Goal: Information Seeking & Learning: Learn about a topic

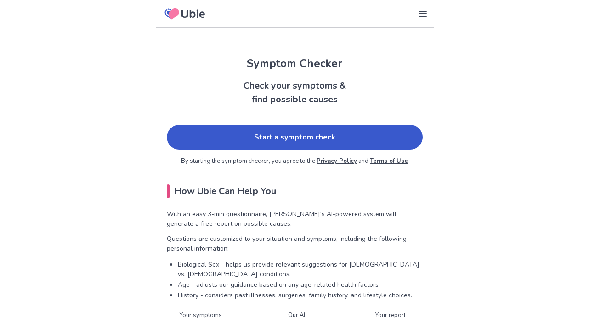
click at [290, 142] on link "Start a symptom check" at bounding box center [295, 137] width 256 height 25
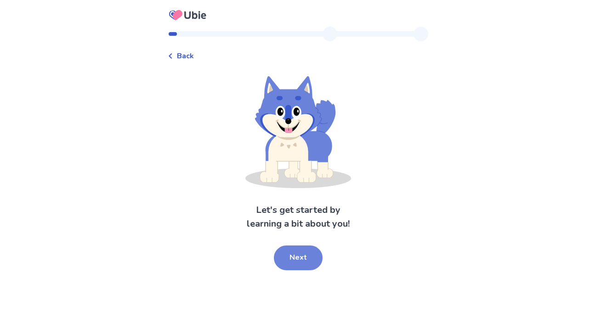
click at [298, 259] on button "Next" at bounding box center [298, 258] width 49 height 25
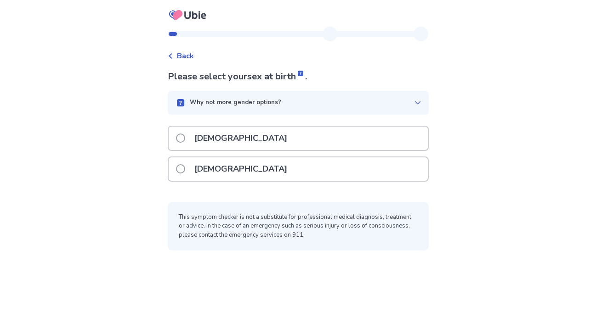
click at [252, 165] on div "[DEMOGRAPHIC_DATA]" at bounding box center [298, 169] width 259 height 23
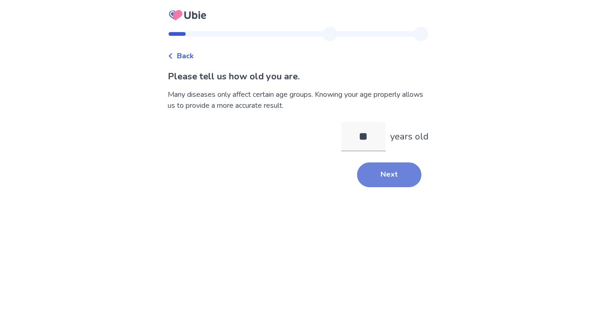
type input "**"
click at [389, 184] on button "Next" at bounding box center [389, 175] width 64 height 25
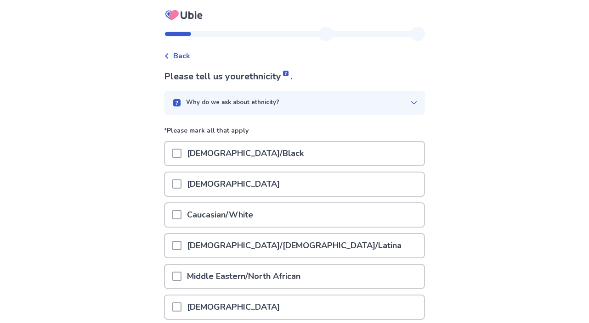
click at [238, 216] on p "Caucasian/White" at bounding box center [220, 215] width 77 height 23
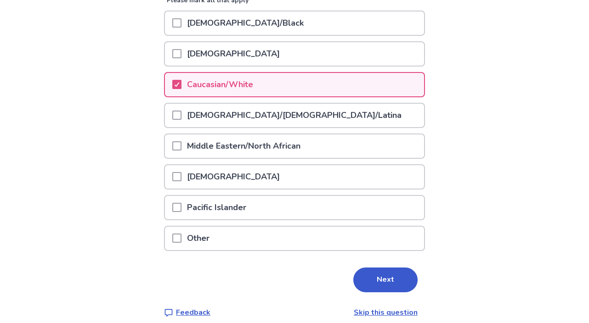
scroll to position [140, 0]
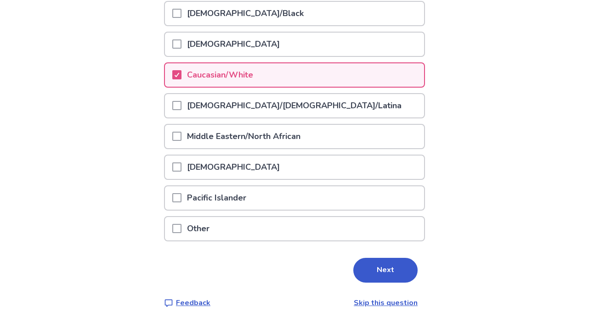
click at [380, 272] on button "Next" at bounding box center [385, 270] width 64 height 25
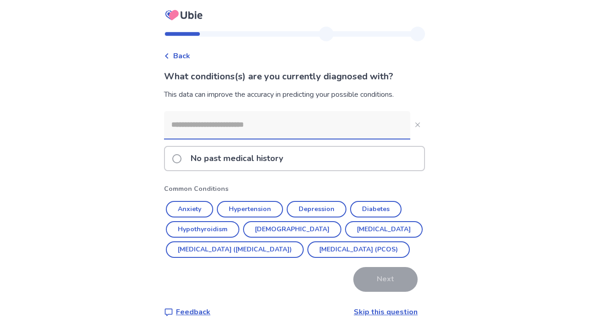
click at [220, 130] on input at bounding box center [287, 125] width 246 height 28
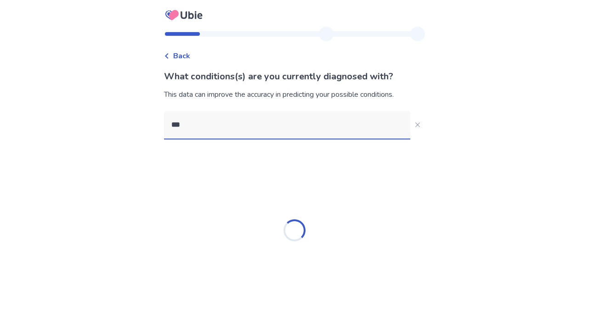
type input "****"
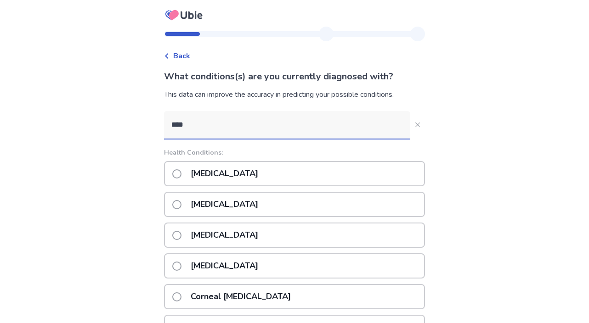
click at [228, 170] on p "Endometriosis" at bounding box center [224, 173] width 79 height 23
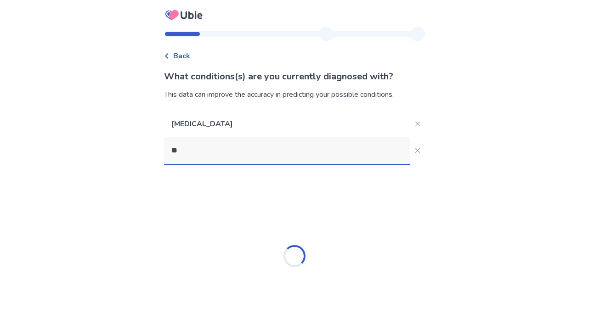
type input "***"
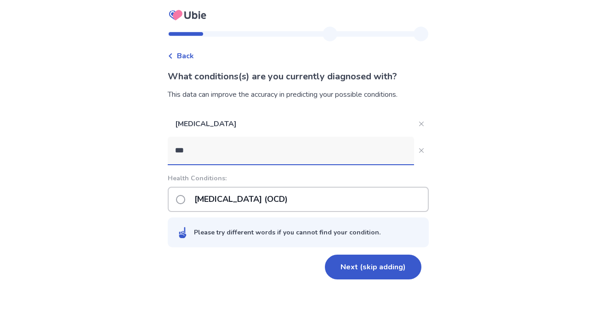
click at [293, 203] on p "Obsessive-compulsive disorder (OCD)" at bounding box center [241, 199] width 104 height 23
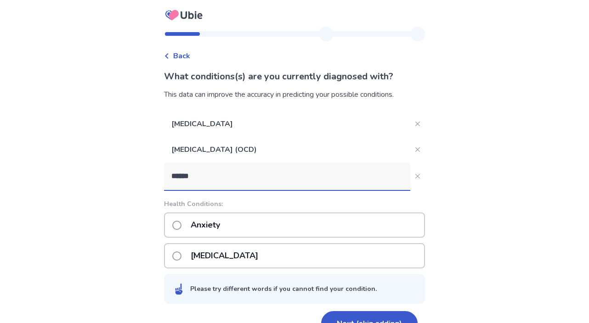
type input "******"
click at [238, 227] on div "Anxiety" at bounding box center [294, 225] width 261 height 25
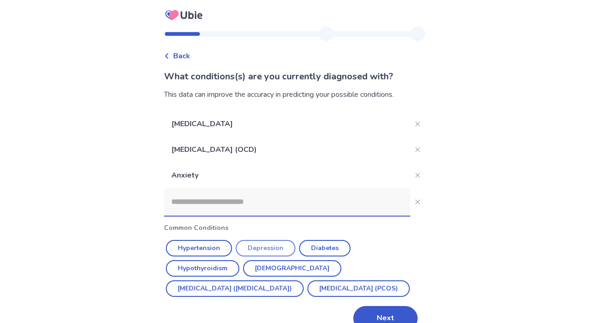
click at [281, 254] on button "Depression" at bounding box center [266, 248] width 60 height 17
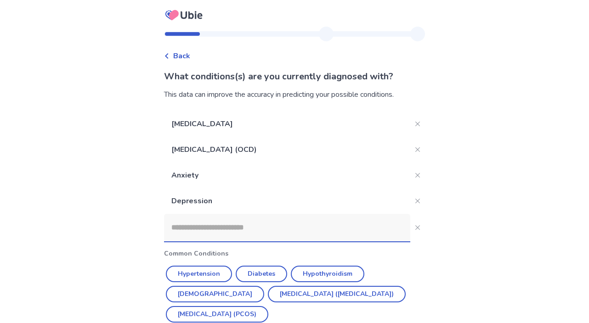
click at [262, 227] on input at bounding box center [287, 228] width 246 height 28
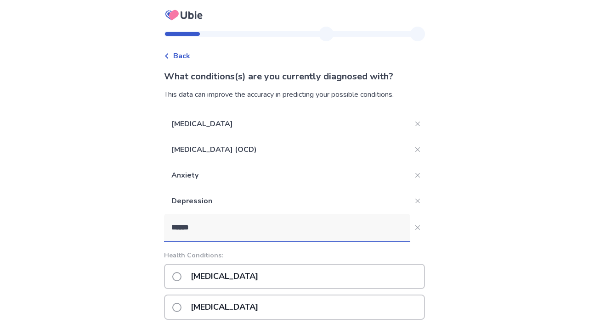
type input "******"
click at [320, 273] on div "Anemia" at bounding box center [294, 276] width 261 height 25
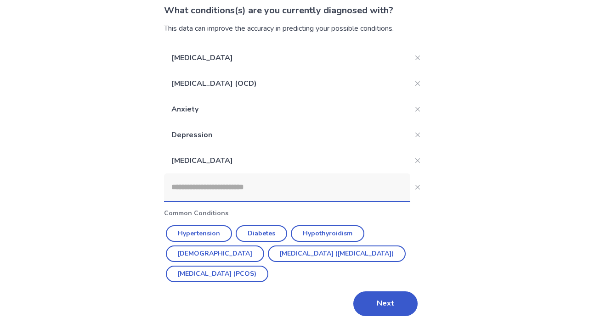
scroll to position [70, 0]
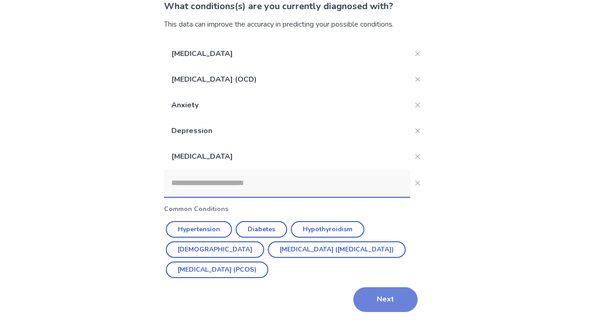
click at [395, 293] on button "Next" at bounding box center [385, 300] width 64 height 25
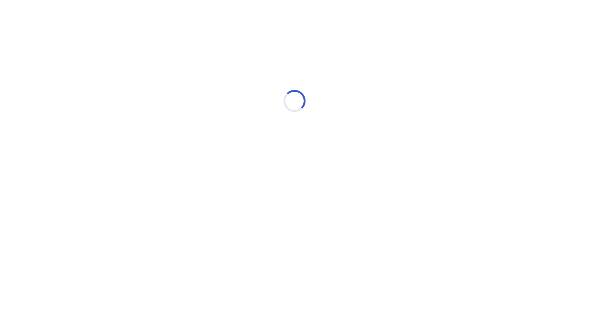
scroll to position [0, 0]
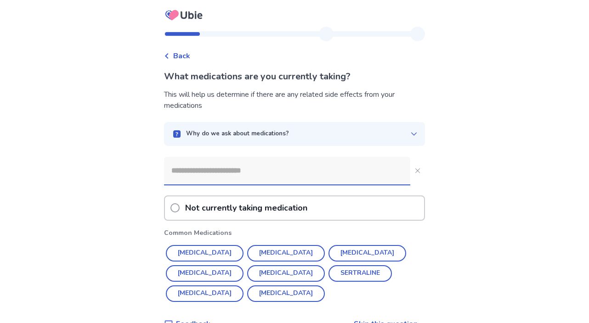
click at [269, 210] on p "Not currently taking medication" at bounding box center [246, 208] width 126 height 23
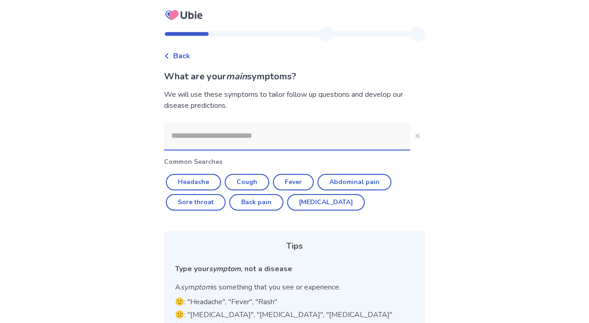
click at [225, 130] on input at bounding box center [287, 136] width 246 height 28
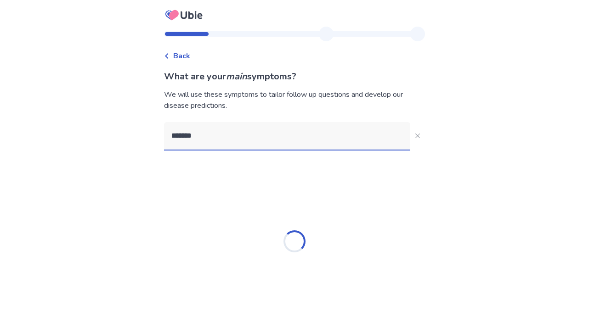
type input "********"
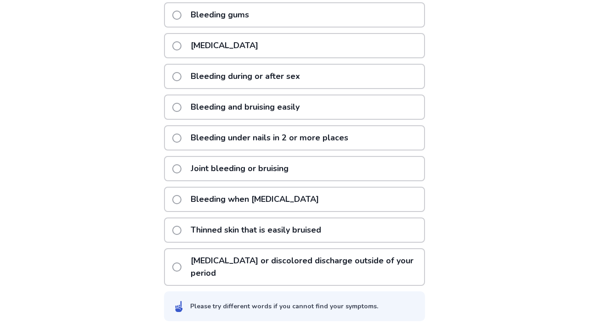
scroll to position [210, 0]
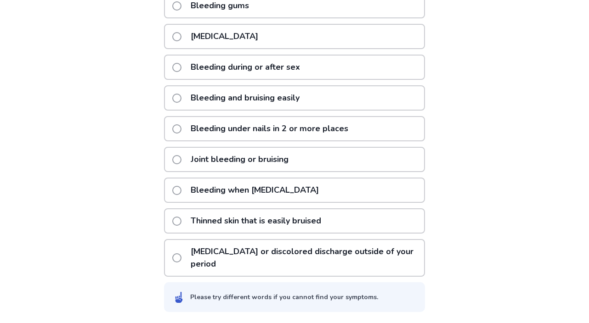
click at [268, 265] on p "Vaginal bleeding or discolored discharge outside of your period" at bounding box center [304, 258] width 239 height 36
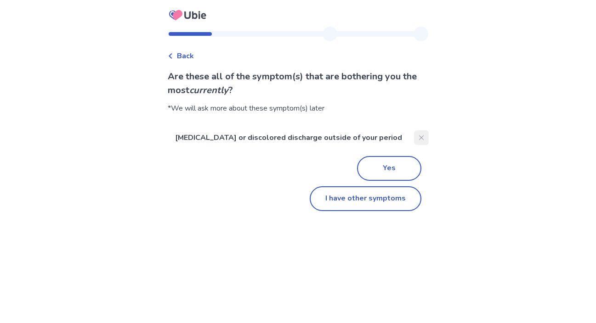
click at [416, 135] on button "Close" at bounding box center [421, 137] width 15 height 15
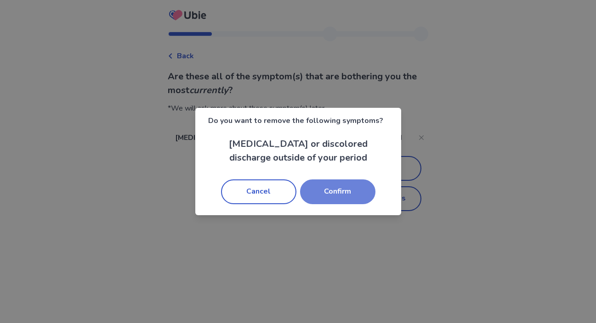
click at [350, 186] on button "Confirm" at bounding box center [337, 192] width 75 height 25
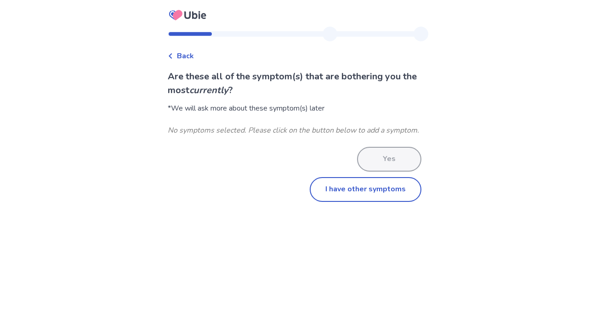
click at [184, 55] on span "Back" at bounding box center [185, 56] width 17 height 11
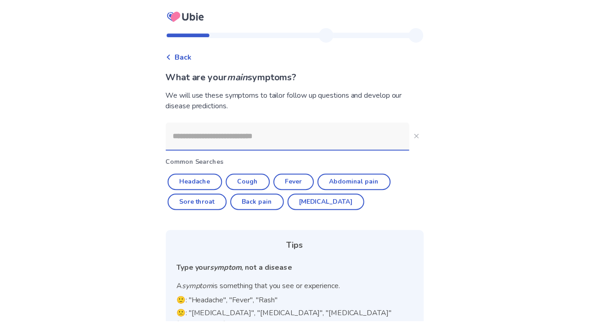
scroll to position [78, 0]
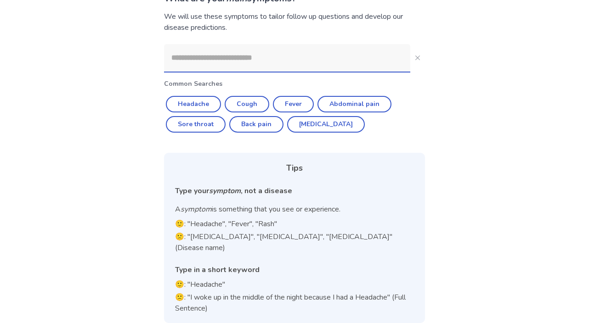
click at [241, 64] on input at bounding box center [287, 58] width 246 height 28
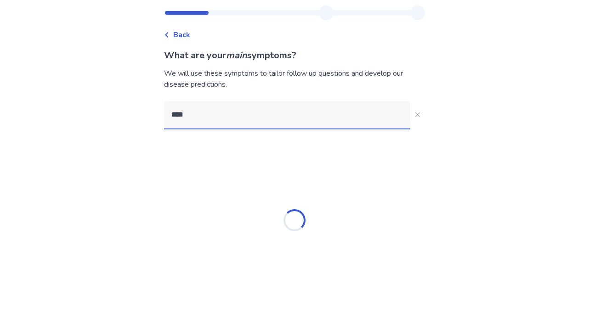
scroll to position [0, 0]
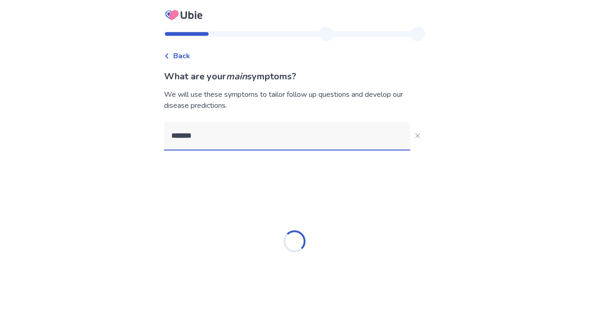
type input "********"
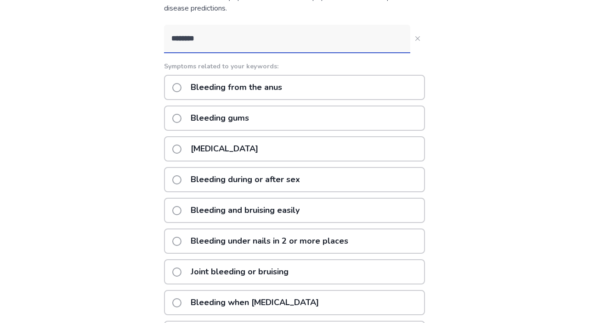
scroll to position [210, 0]
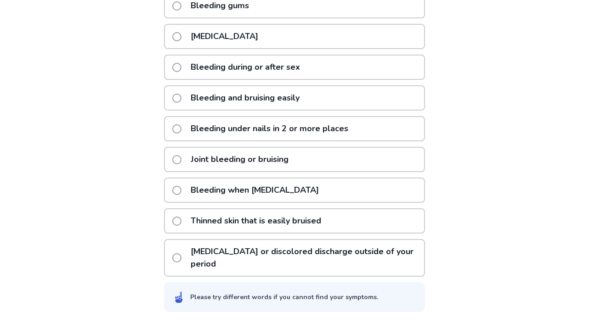
click at [275, 261] on p "Vaginal bleeding or discolored discharge outside of your period" at bounding box center [304, 258] width 239 height 36
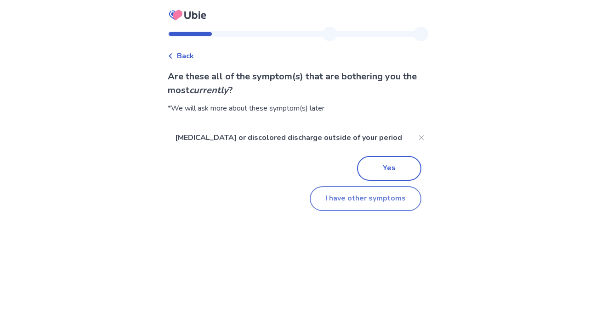
click at [364, 205] on button "I have other symptoms" at bounding box center [366, 199] width 112 height 25
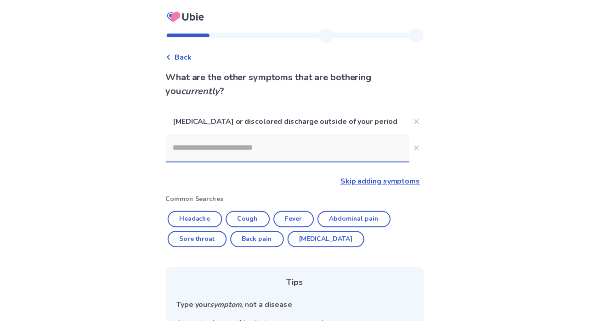
scroll to position [116, 0]
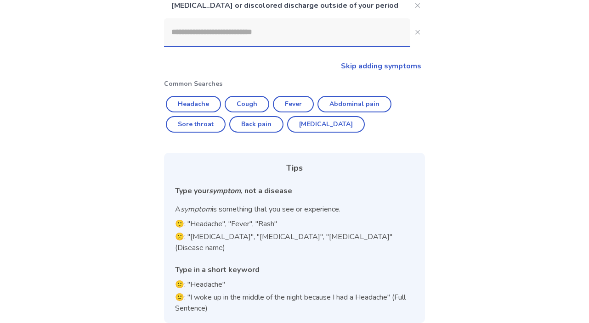
click at [224, 38] on input at bounding box center [287, 32] width 246 height 28
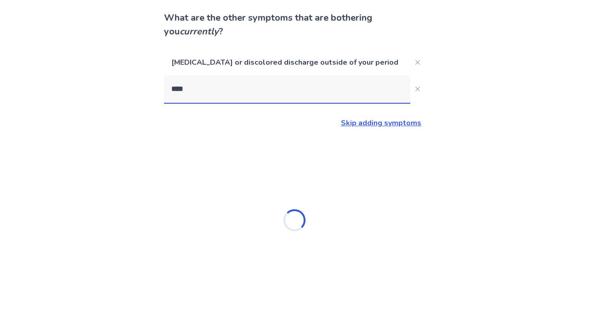
scroll to position [0, 0]
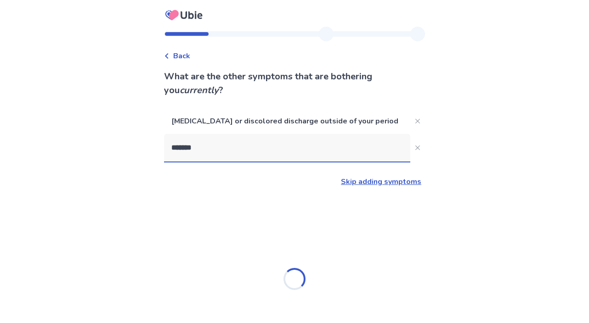
type input "********"
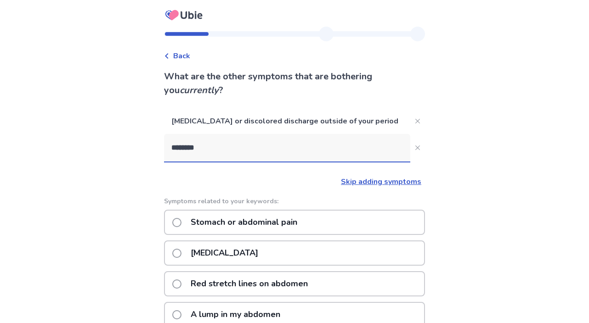
click at [285, 225] on p "Stomach or abdominal pain" at bounding box center [244, 222] width 118 height 23
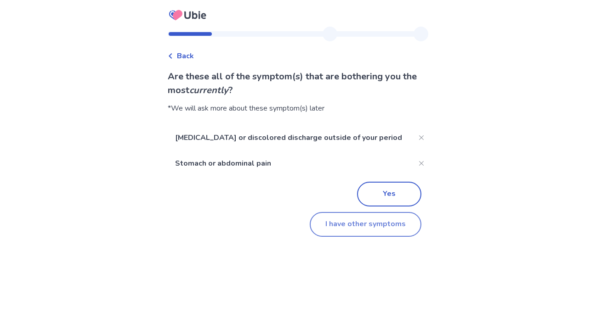
click at [385, 234] on button "I have other symptoms" at bounding box center [366, 224] width 112 height 25
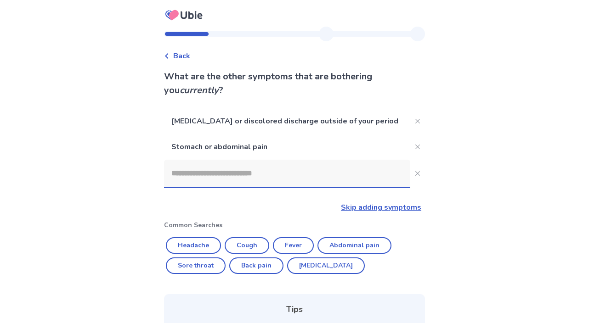
click at [288, 180] on input at bounding box center [287, 174] width 246 height 28
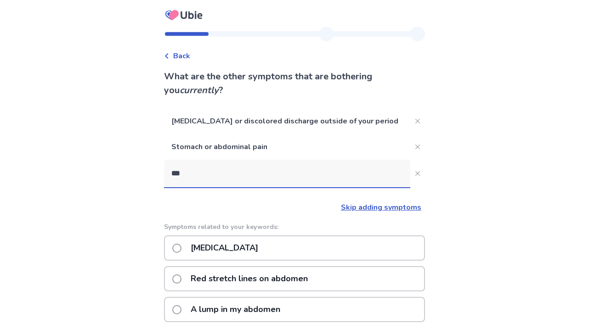
type input "***"
click at [280, 249] on div "Abdominal bloating" at bounding box center [294, 248] width 261 height 25
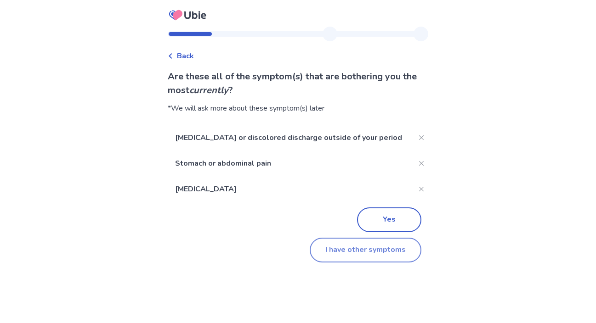
click at [345, 258] on button "I have other symptoms" at bounding box center [366, 250] width 112 height 25
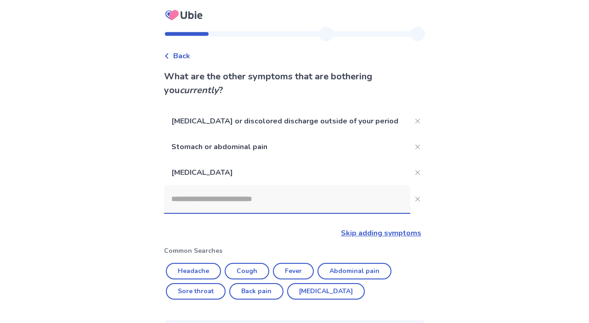
click at [225, 204] on input at bounding box center [287, 200] width 246 height 28
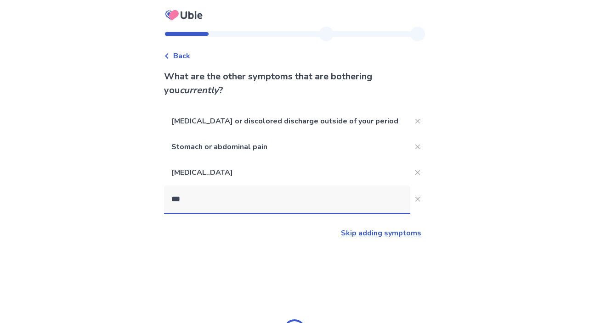
type input "****"
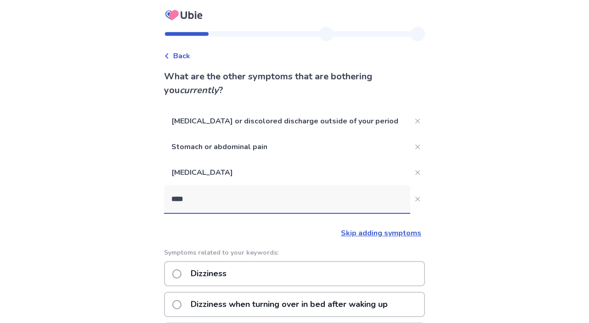
click at [230, 276] on p "Dizziness" at bounding box center [208, 273] width 47 height 23
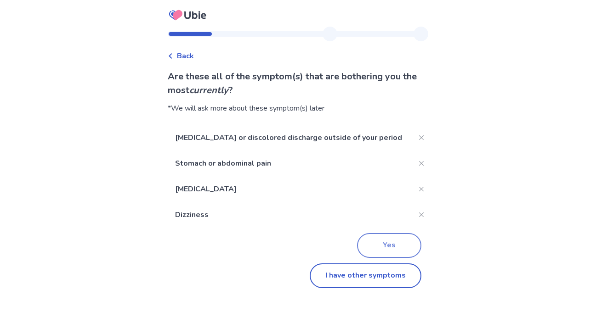
click at [376, 245] on button "Yes" at bounding box center [389, 245] width 64 height 25
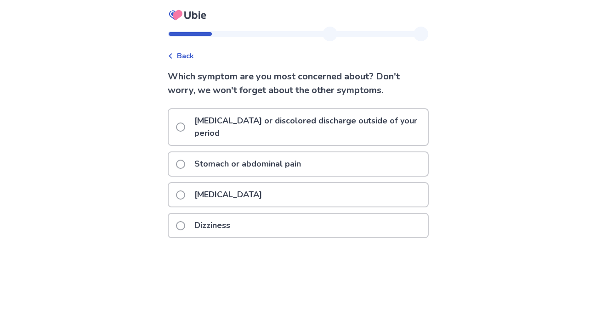
click at [230, 129] on p "Vaginal bleeding or discolored discharge outside of your period" at bounding box center [308, 127] width 239 height 36
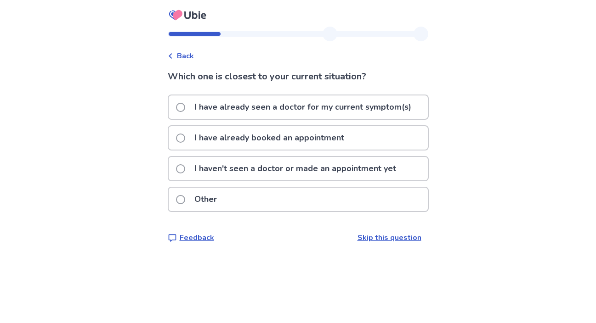
click at [327, 111] on p "I have already seen a doctor for my current symptom(s)" at bounding box center [303, 107] width 228 height 23
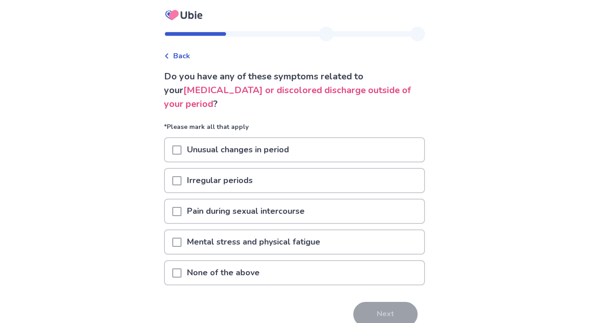
click at [182, 148] on span at bounding box center [176, 150] width 9 height 9
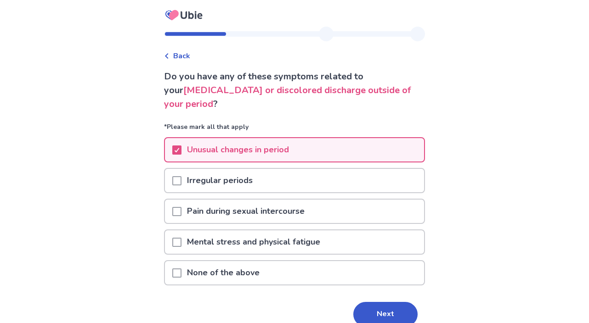
click at [181, 181] on span at bounding box center [176, 180] width 9 height 9
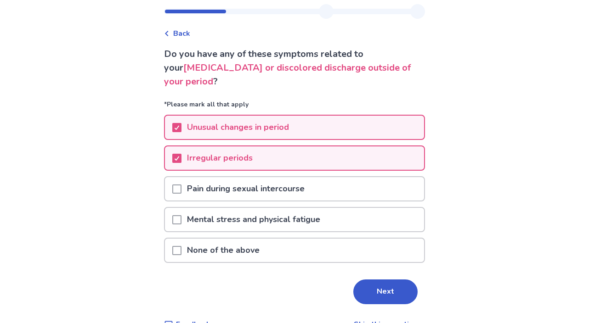
scroll to position [44, 0]
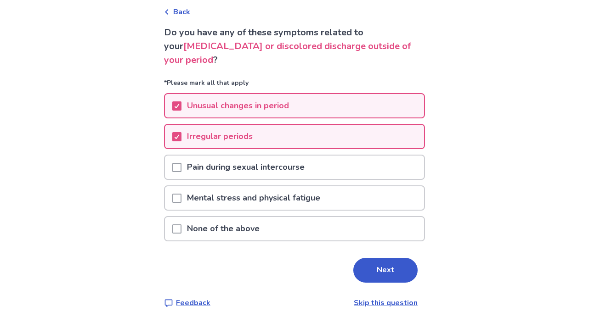
click at [181, 205] on div at bounding box center [176, 198] width 9 height 23
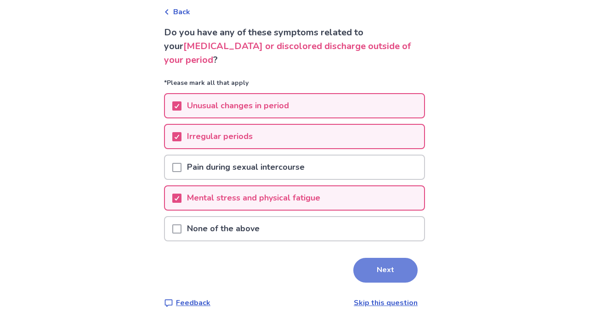
click at [383, 274] on button "Next" at bounding box center [385, 270] width 64 height 25
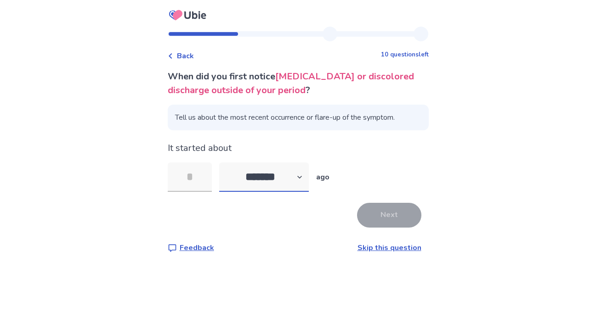
click at [261, 176] on select "******* ****** ******* ******** *******" at bounding box center [264, 177] width 90 height 29
select select "*"
click at [224, 163] on select "******* ****** ******* ******** *******" at bounding box center [264, 177] width 90 height 29
click at [195, 178] on input "tel" at bounding box center [190, 177] width 44 height 29
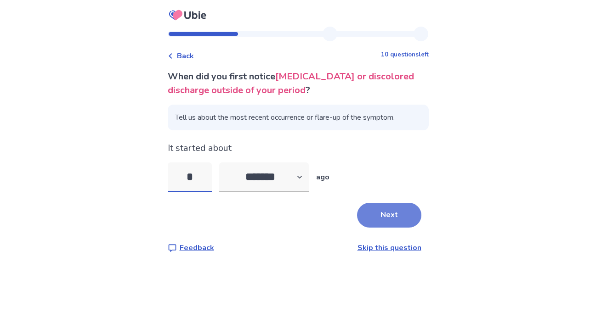
type input "*"
click at [385, 219] on button "Next" at bounding box center [389, 215] width 64 height 25
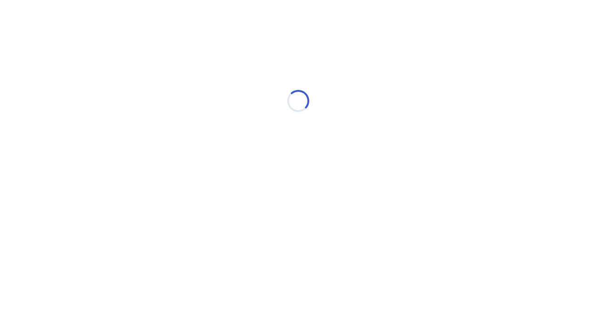
select select "*"
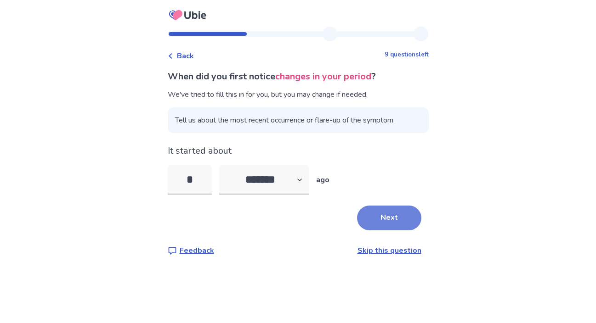
click at [372, 220] on button "Next" at bounding box center [389, 218] width 64 height 25
drag, startPoint x: 204, startPoint y: 179, endPoint x: 168, endPoint y: 179, distance: 35.8
click at [168, 179] on div "Back 8 questions left When did you first notice your irregular periods ? We've …" at bounding box center [298, 149] width 276 height 244
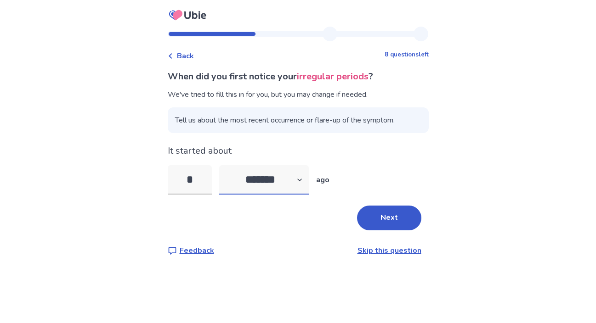
click at [254, 182] on select "******* ****** ******* ******** *******" at bounding box center [264, 179] width 90 height 29
select select "*"
click at [224, 165] on select "******* ****** ******* ******** *******" at bounding box center [264, 179] width 90 height 29
type input "**"
click at [372, 226] on button "Next" at bounding box center [389, 218] width 64 height 25
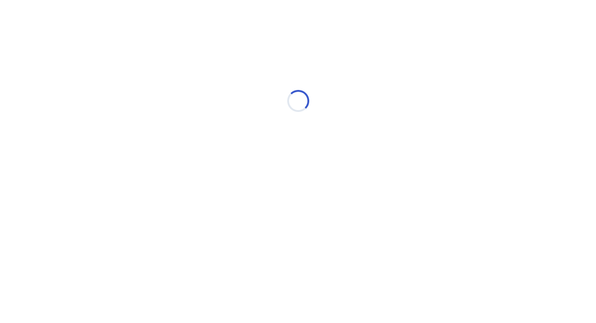
select select "*"
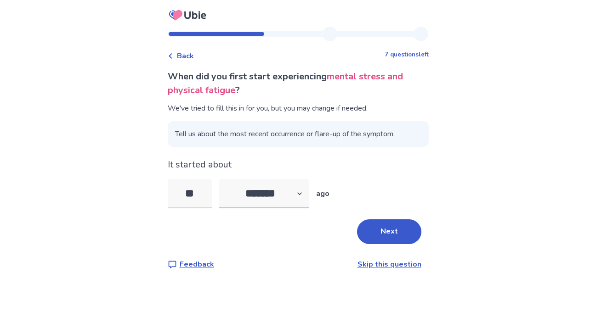
click at [206, 199] on input "**" at bounding box center [190, 193] width 44 height 29
drag, startPoint x: 206, startPoint y: 194, endPoint x: 179, endPoint y: 194, distance: 27.6
click at [179, 194] on input "**" at bounding box center [190, 193] width 44 height 29
type input "*"
click at [374, 237] on button "Next" at bounding box center [389, 232] width 64 height 25
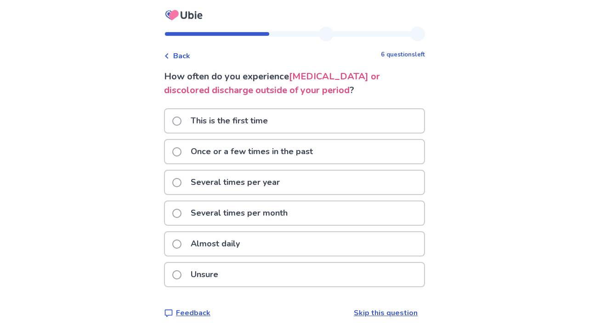
click at [272, 125] on p "This is the first time" at bounding box center [229, 120] width 88 height 23
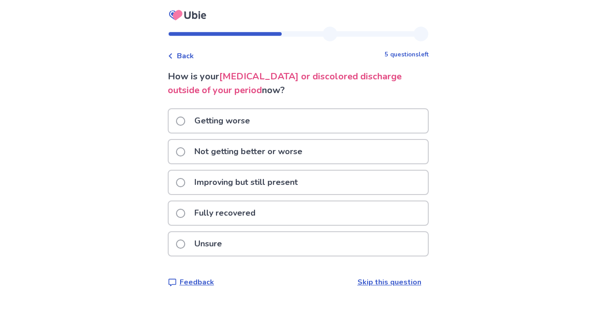
click at [252, 118] on p "Getting worse" at bounding box center [222, 120] width 67 height 23
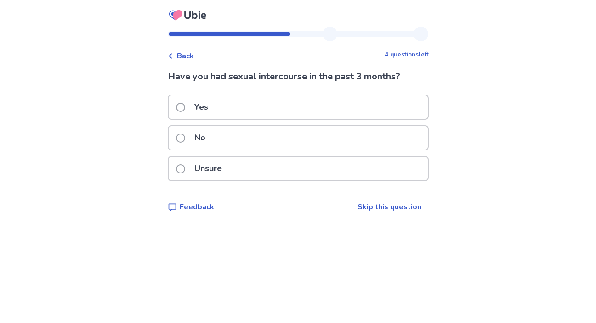
click at [202, 140] on p "No" at bounding box center [200, 137] width 22 height 23
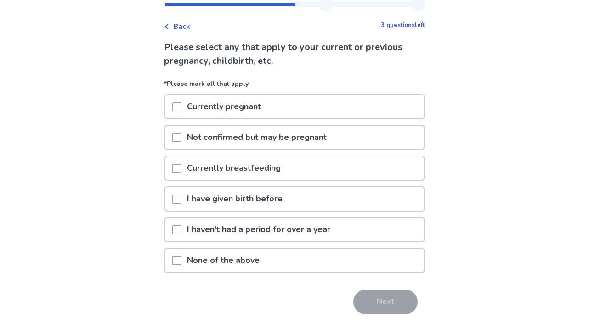
scroll to position [46, 0]
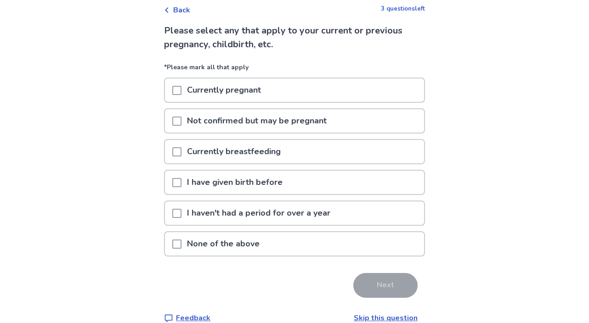
click at [177, 243] on div "None of the above" at bounding box center [294, 244] width 259 height 23
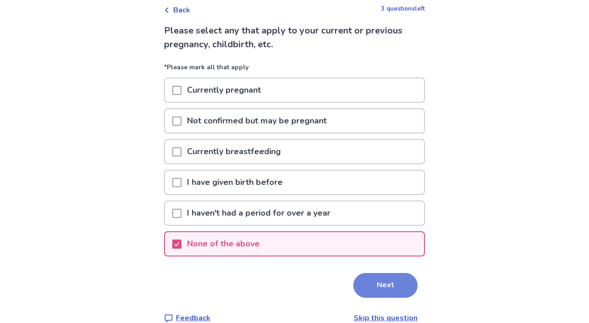
click at [380, 283] on button "Next" at bounding box center [385, 285] width 64 height 25
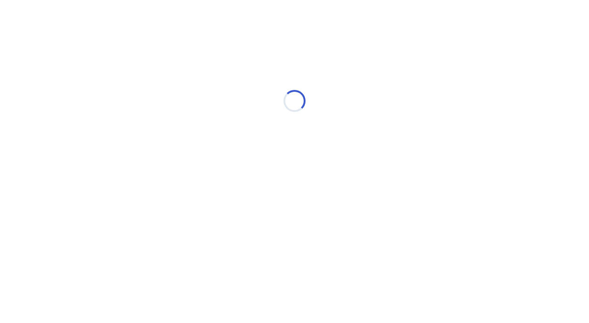
scroll to position [0, 0]
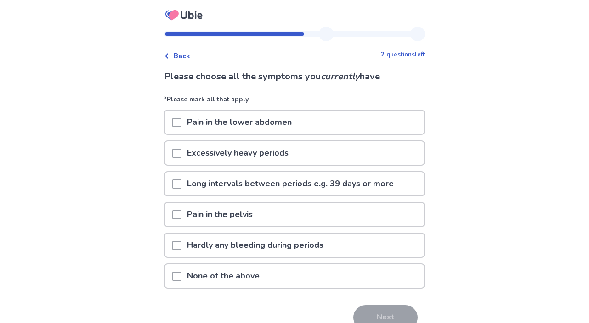
click at [182, 129] on div at bounding box center [176, 122] width 9 height 23
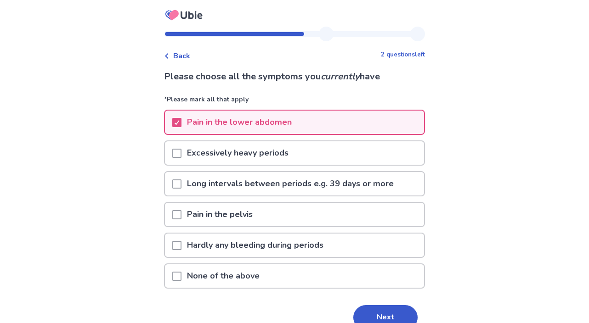
click at [182, 152] on span at bounding box center [176, 153] width 9 height 9
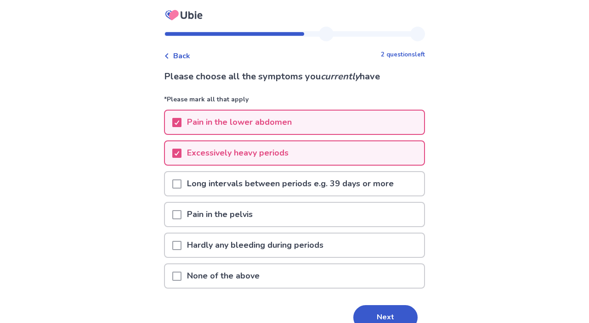
scroll to position [46, 0]
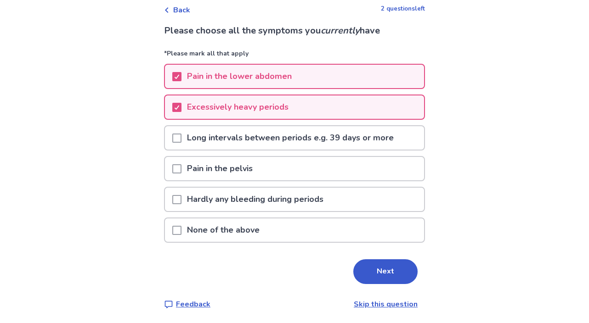
click at [178, 142] on span at bounding box center [176, 138] width 9 height 9
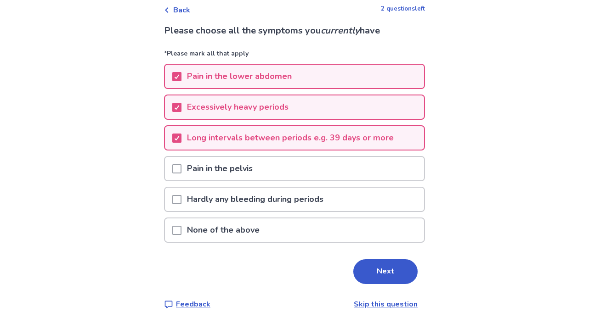
click at [182, 170] on span at bounding box center [176, 168] width 9 height 9
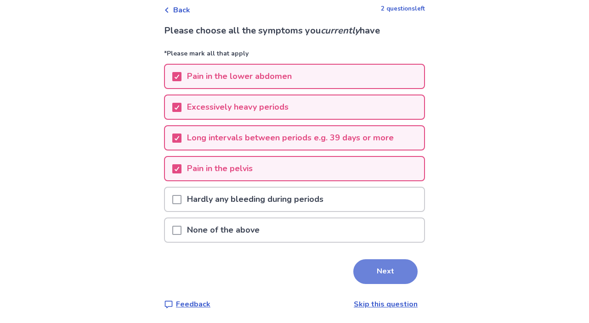
click at [398, 272] on button "Next" at bounding box center [385, 272] width 64 height 25
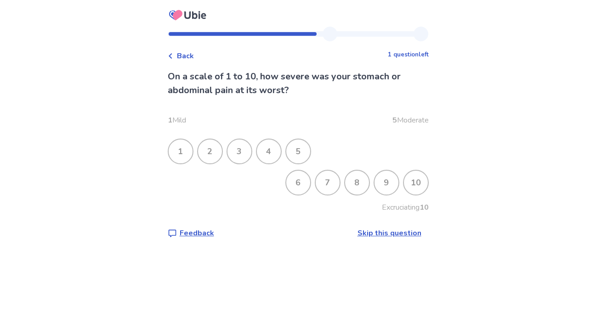
click at [404, 189] on div "10" at bounding box center [416, 183] width 24 height 24
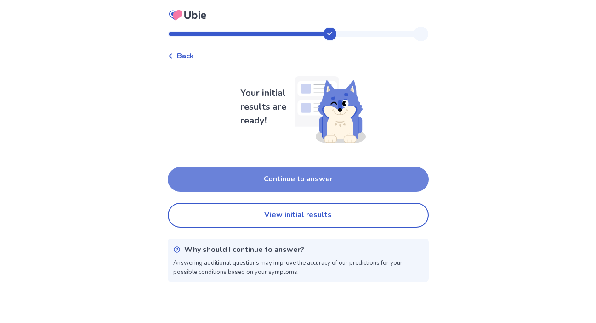
click at [306, 181] on button "Continue to answer" at bounding box center [298, 179] width 261 height 25
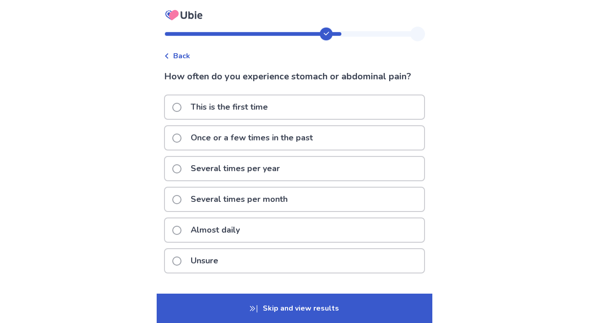
click at [254, 110] on p "This is the first time" at bounding box center [229, 107] width 88 height 23
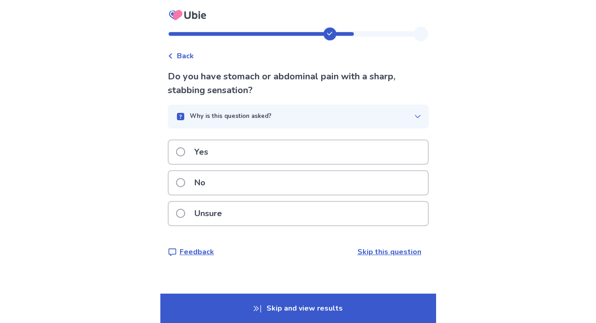
click at [221, 153] on div "Yes" at bounding box center [298, 152] width 259 height 23
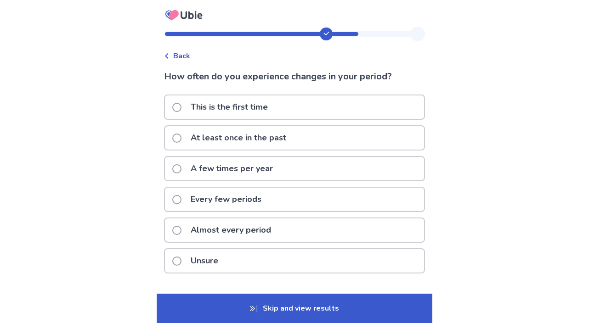
click at [237, 204] on p "Every few periods" at bounding box center [226, 199] width 82 height 23
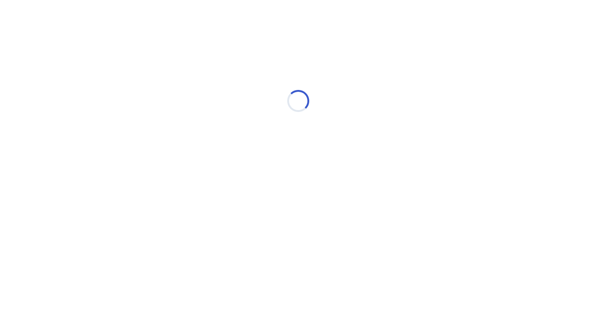
select select "*"
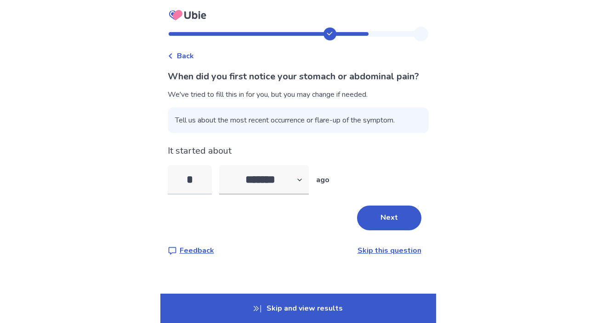
drag, startPoint x: 200, startPoint y: 193, endPoint x: 176, endPoint y: 194, distance: 24.9
click at [176, 194] on input "*" at bounding box center [190, 179] width 44 height 29
type input "*"
click at [270, 195] on select "******* ****** ******* ******** *******" at bounding box center [264, 179] width 90 height 29
select select "*"
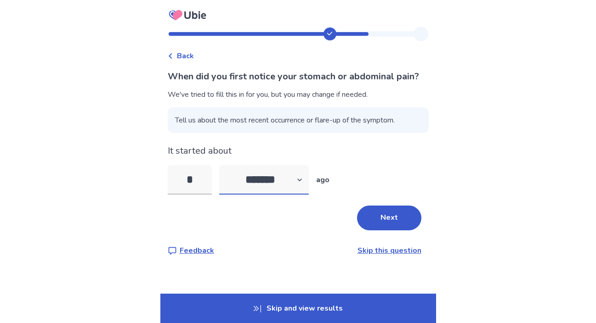
click at [224, 179] on select "******* ****** ******* ******** *******" at bounding box center [264, 179] width 90 height 29
click at [384, 231] on button "Next" at bounding box center [389, 218] width 64 height 25
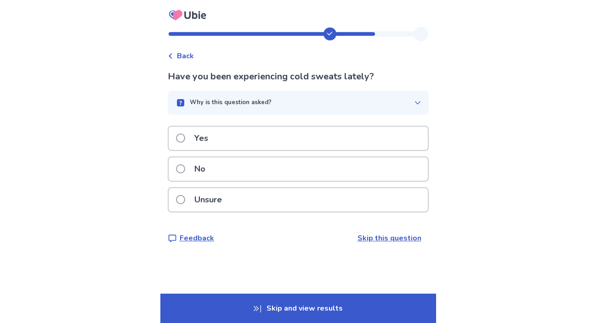
click at [204, 166] on p "No" at bounding box center [200, 169] width 22 height 23
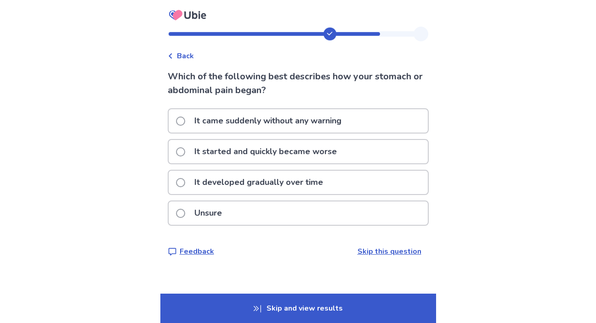
click at [267, 185] on p "It developed gradually over time" at bounding box center [259, 182] width 140 height 23
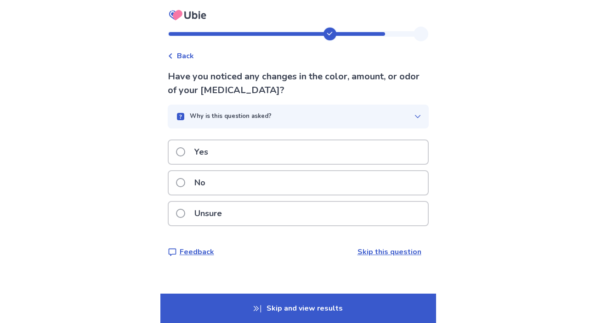
click at [267, 185] on div "No" at bounding box center [298, 182] width 259 height 23
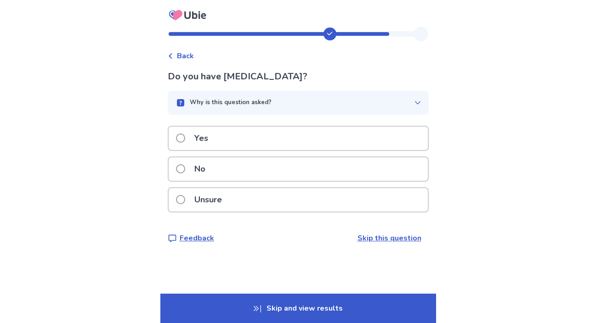
click at [251, 141] on div "Yes" at bounding box center [298, 138] width 259 height 23
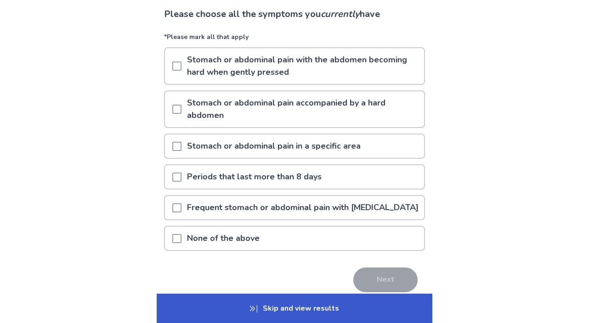
scroll to position [46, 0]
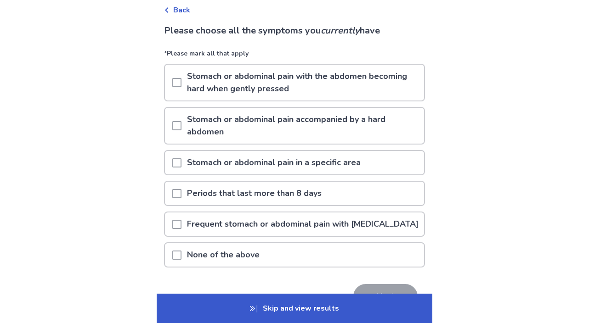
click at [346, 164] on p "Stomach or abdominal pain in a specific area" at bounding box center [274, 162] width 185 height 23
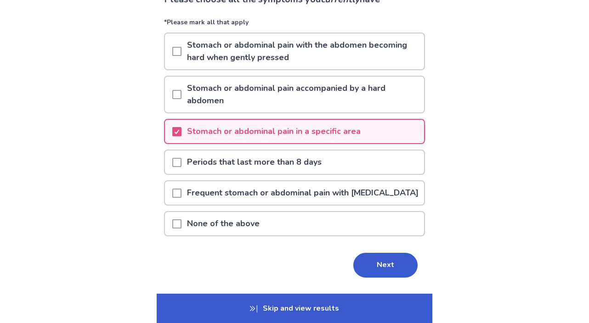
scroll to position [92, 0]
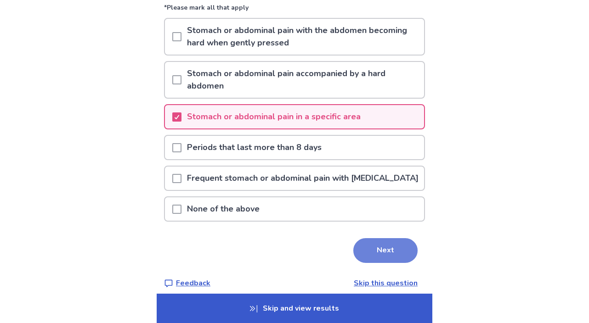
click at [384, 261] on button "Next" at bounding box center [385, 250] width 64 height 25
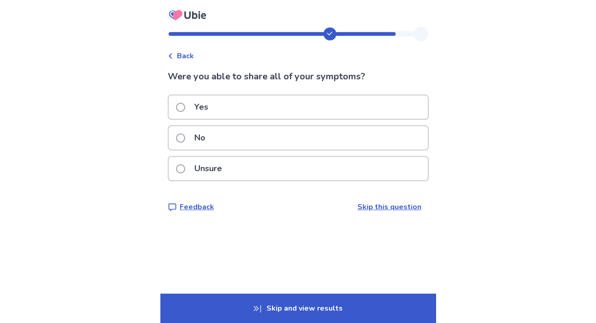
click at [247, 169] on div "Unsure" at bounding box center [298, 168] width 259 height 23
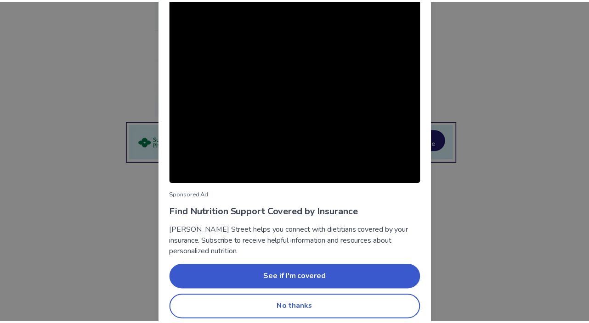
scroll to position [59, 0]
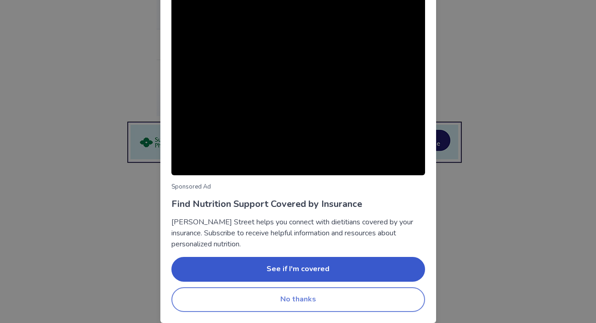
click at [306, 301] on button "No thanks" at bounding box center [298, 300] width 254 height 25
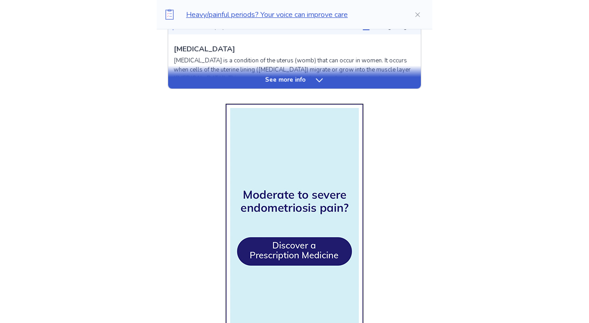
scroll to position [322, 0]
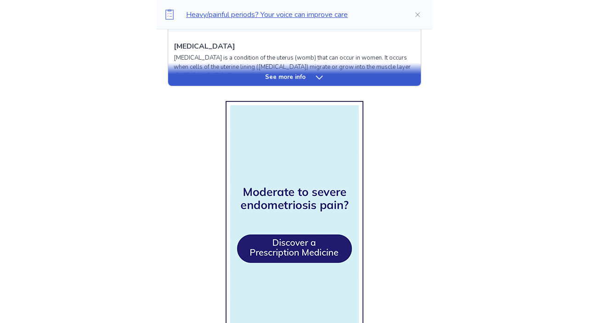
click at [317, 74] on icon at bounding box center [319, 77] width 9 height 9
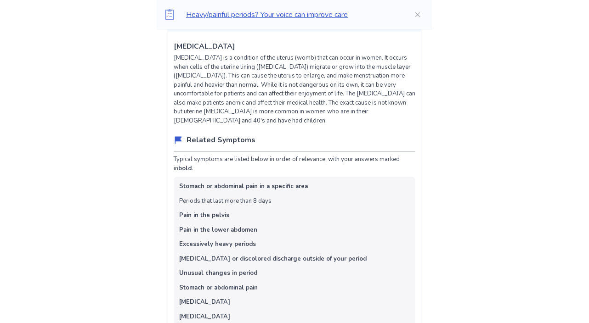
drag, startPoint x: 223, startPoint y: 50, endPoint x: 186, endPoint y: 49, distance: 37.2
click at [186, 49] on div "Adenomyosis Adenomyosis is a condition of the uterus (womb) that can occur in w…" at bounding box center [295, 83] width 242 height 85
click at [206, 48] on p "Adenomyosis" at bounding box center [205, 46] width 62 height 11
click at [238, 44] on div "Adenomyosis Adenomyosis is a condition of the uterus (womb) that can occur in w…" at bounding box center [295, 83] width 242 height 85
drag, startPoint x: 226, startPoint y: 40, endPoint x: 176, endPoint y: 44, distance: 49.8
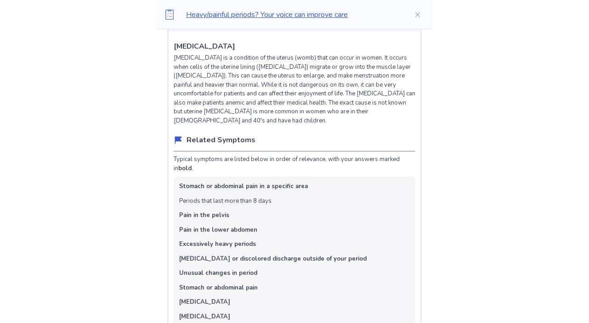
copy p "Adenomyosis"
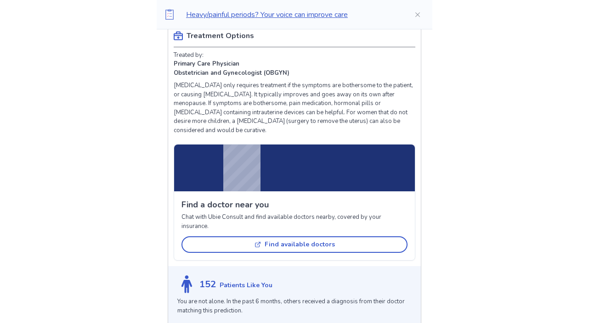
scroll to position [735, 0]
